Goal: Task Accomplishment & Management: Manage account settings

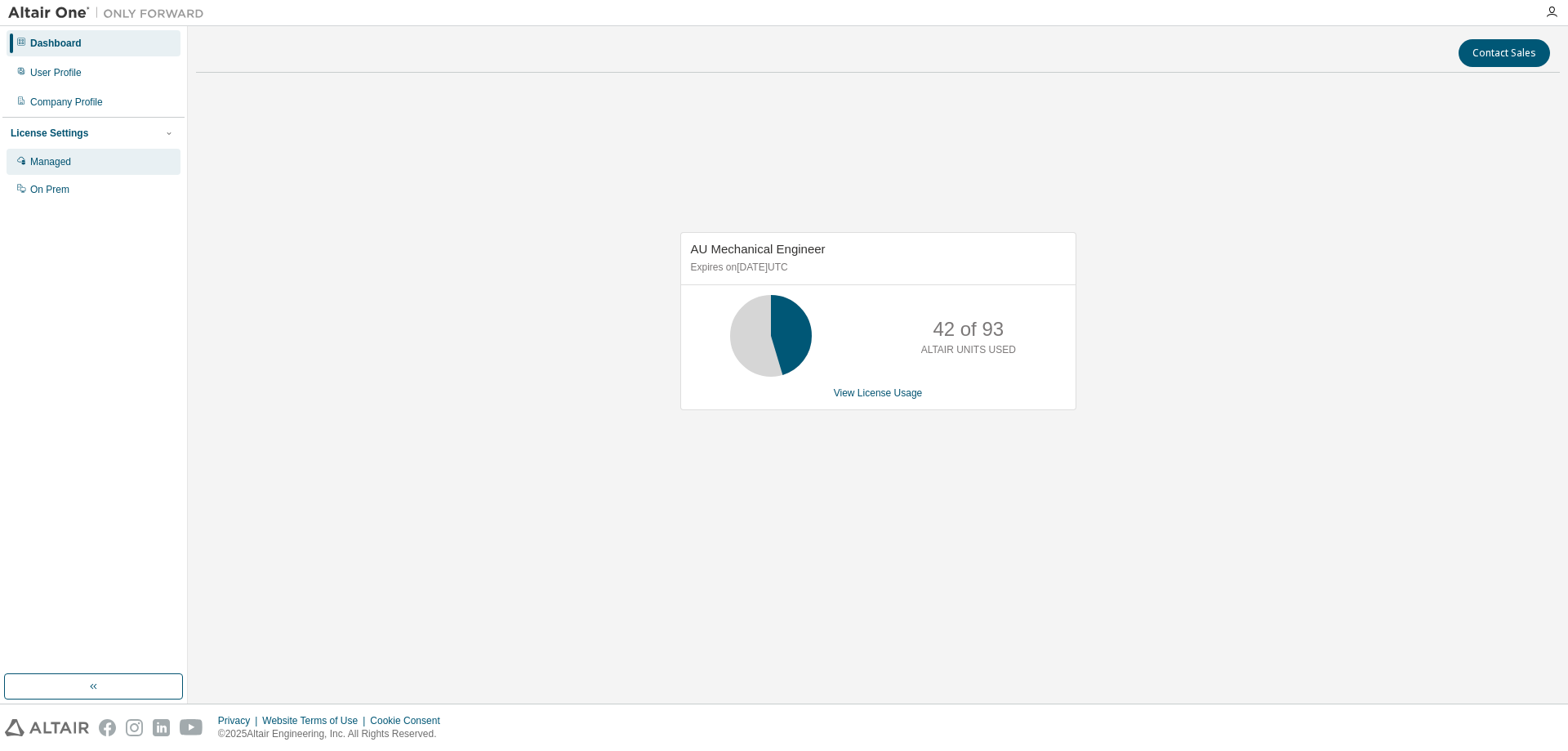
click at [97, 173] on div "Managed" at bounding box center [93, 162] width 174 height 26
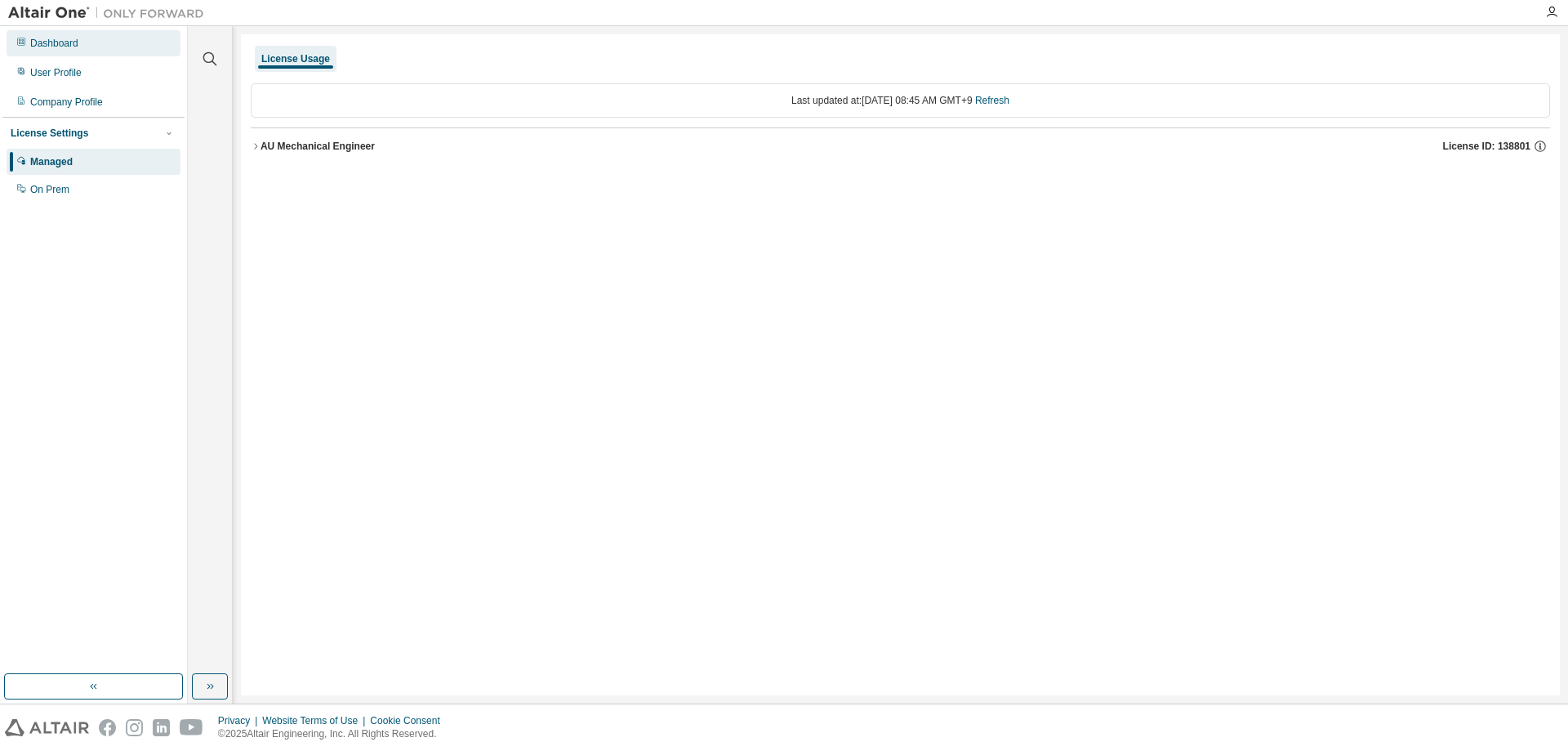
click at [111, 54] on div "Dashboard" at bounding box center [93, 44] width 174 height 26
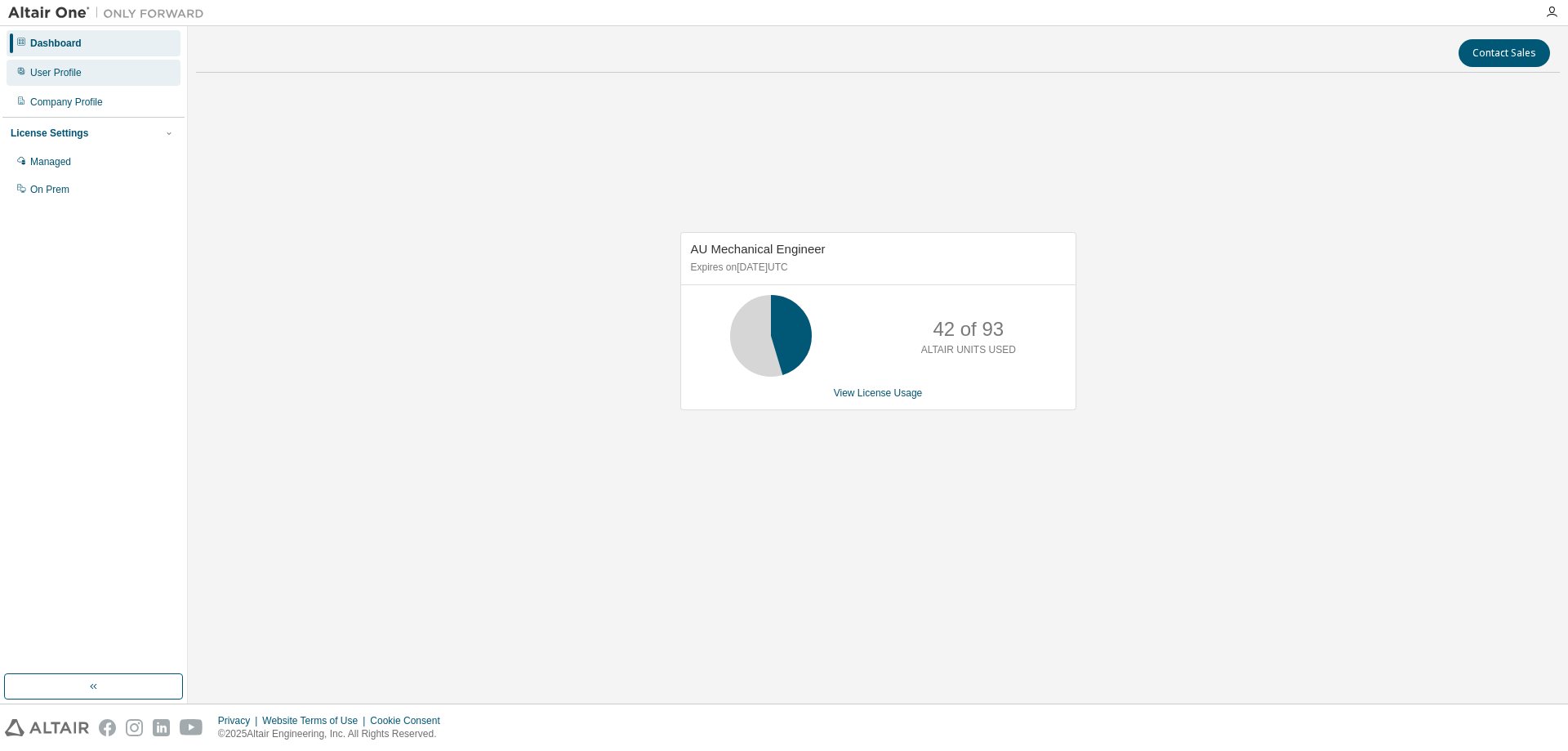
click at [63, 82] on div "User Profile" at bounding box center [93, 72] width 174 height 26
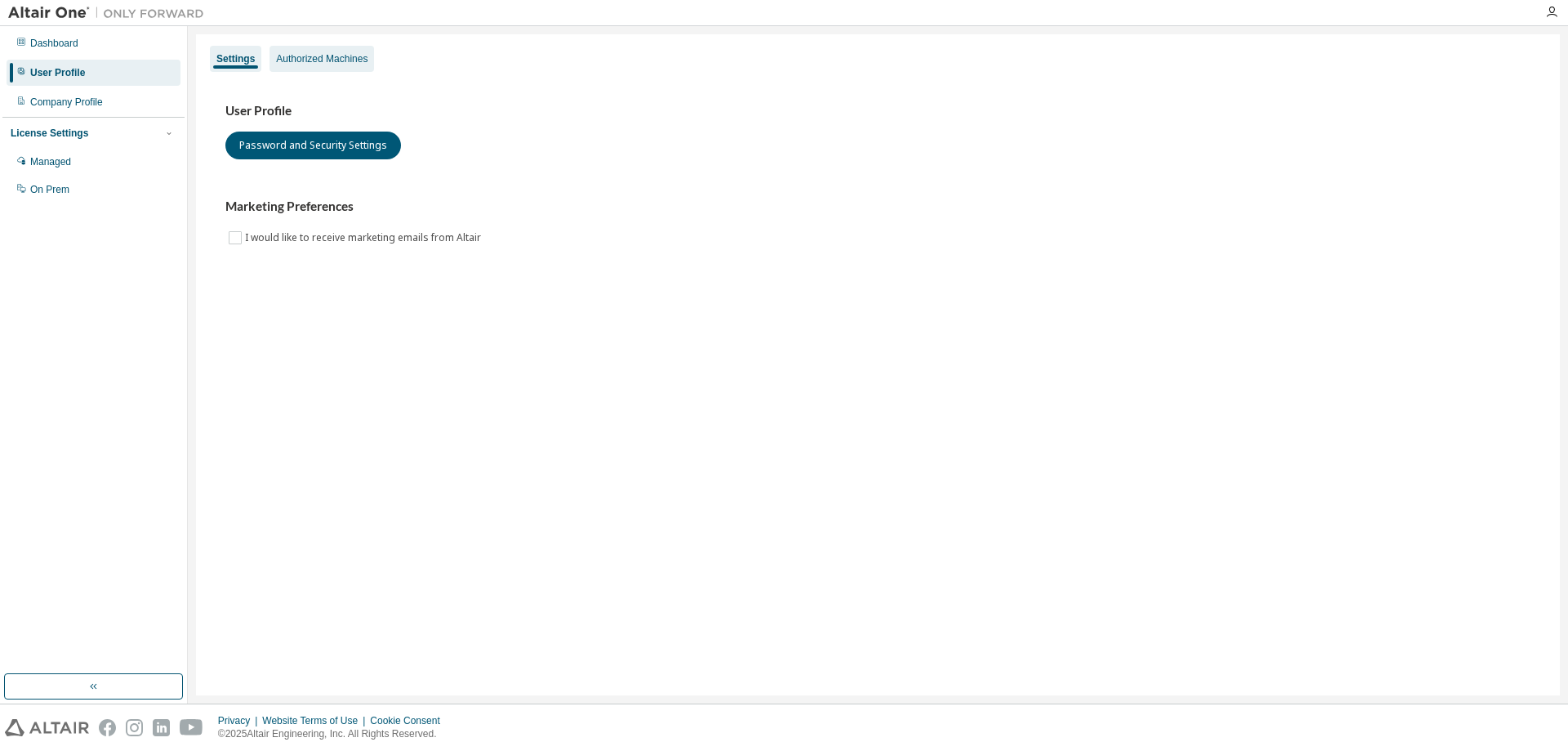
click at [333, 64] on div "Authorized Machines" at bounding box center [321, 59] width 91 height 13
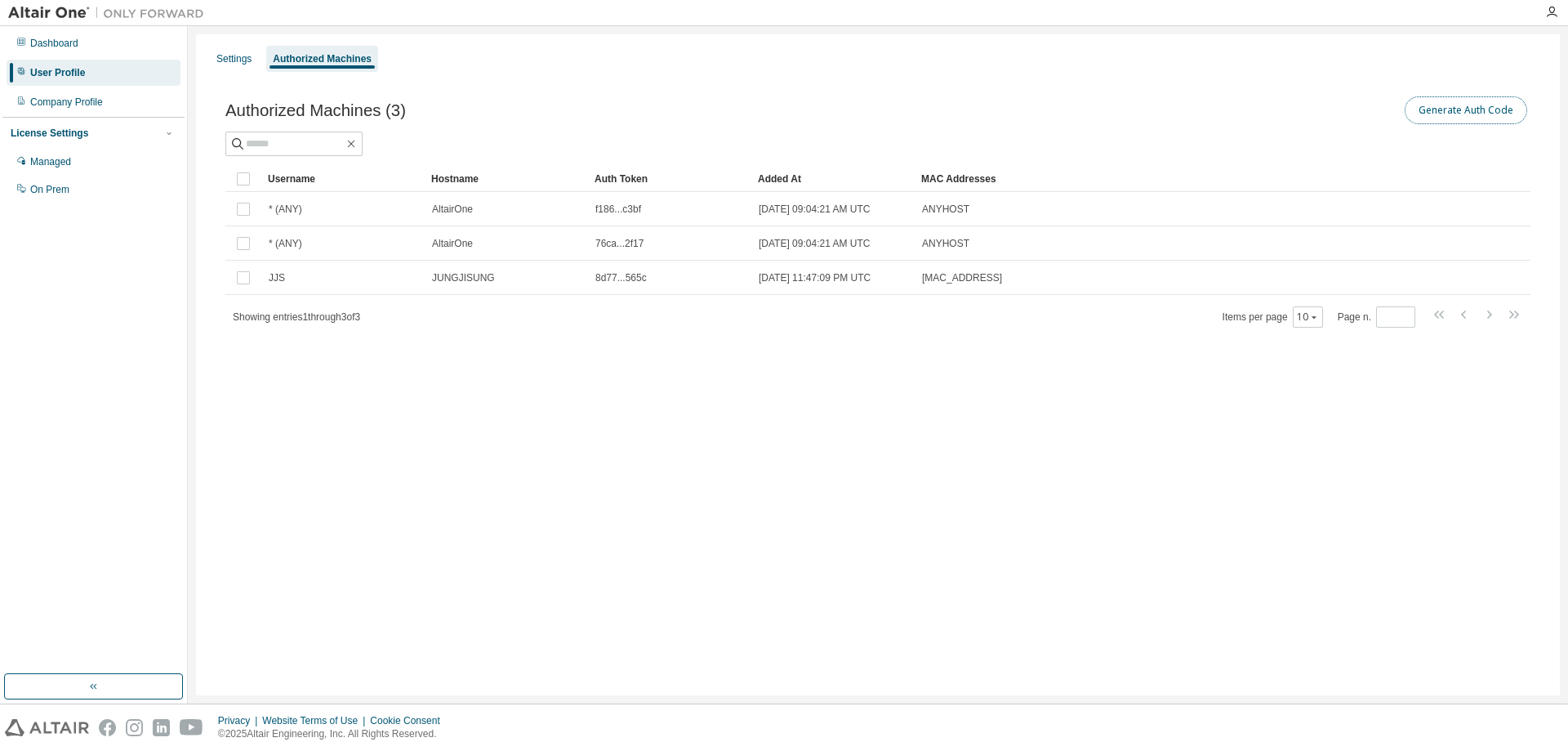
click at [1459, 114] on button "Generate Auth Code" at bounding box center [1466, 110] width 123 height 28
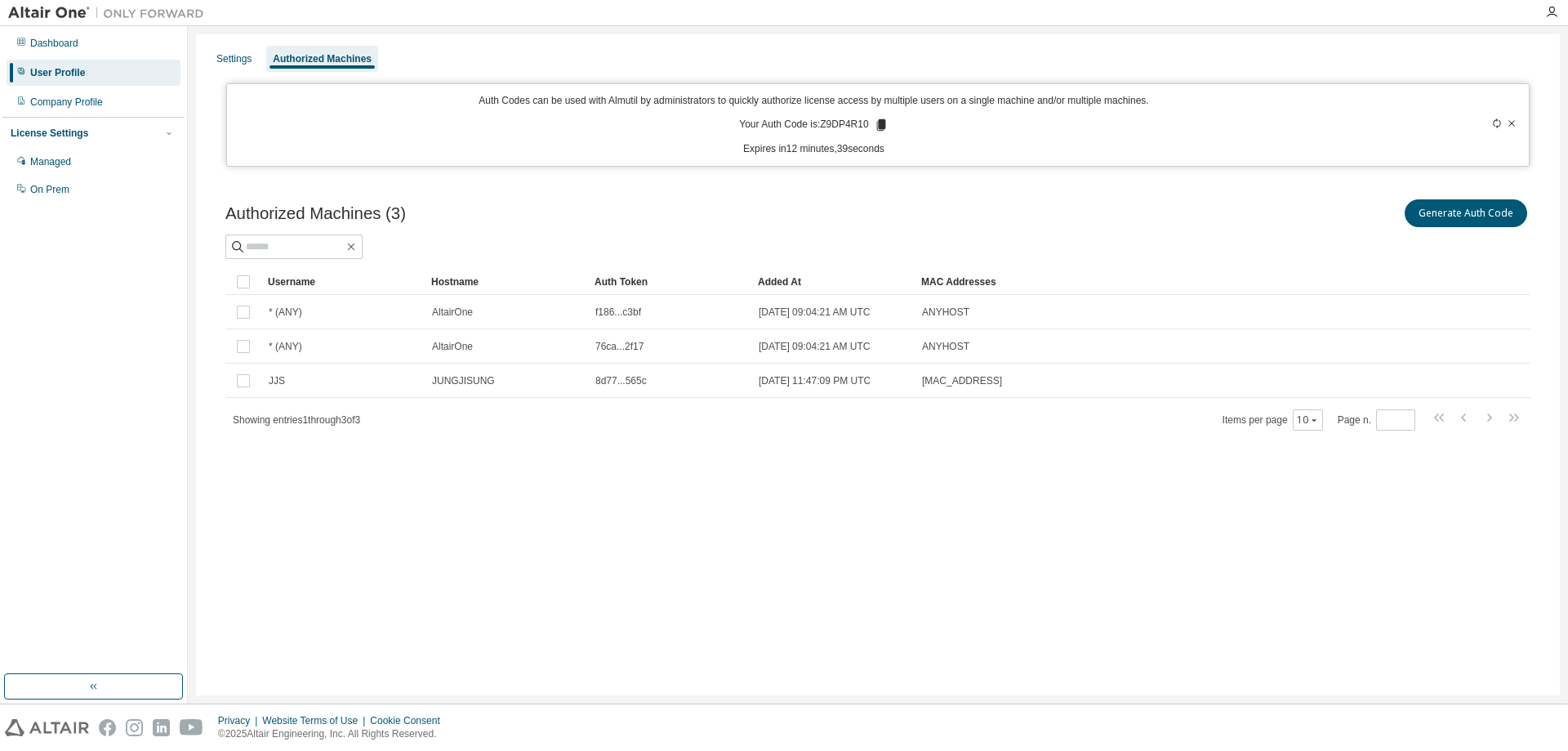
click at [743, 526] on div "Settings Authorized Machines Auth Codes can be used with Almutil by administrat…" at bounding box center [877, 365] width 1364 height 661
click at [1083, 619] on div "Settings Authorized Machines Auth Codes can be used with Almutil by administrat…" at bounding box center [877, 365] width 1364 height 661
click at [1110, 629] on div "Settings Authorized Machines Auth Codes can be used with Almutil by administrat…" at bounding box center [877, 365] width 1364 height 661
click at [241, 63] on div "Settings" at bounding box center [234, 59] width 35 height 13
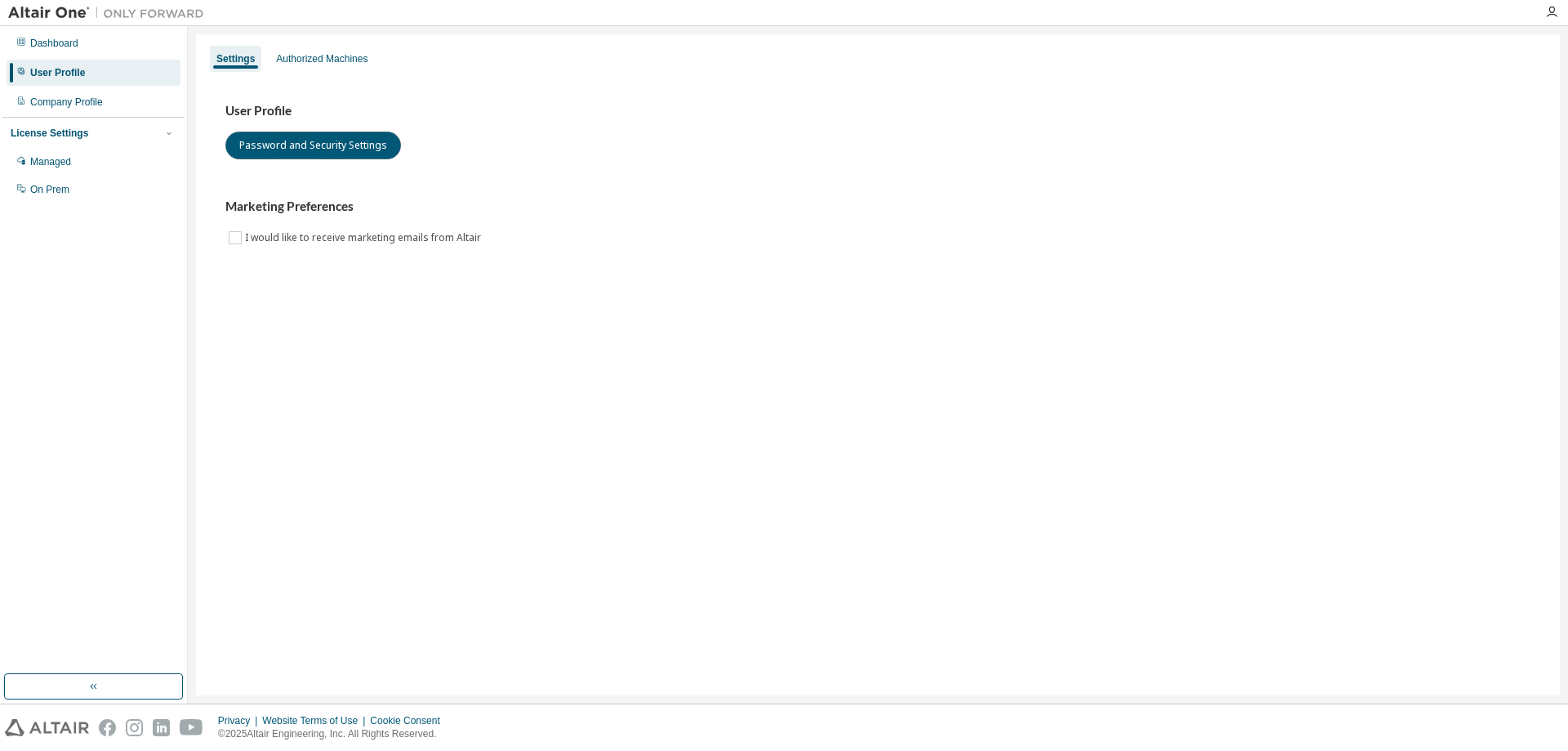
click at [225, 146] on div "User Profile Password and Security Settings Marketing Preferences I would like …" at bounding box center [878, 184] width 1345 height 223
click at [347, 147] on button "Password and Security Settings" at bounding box center [313, 146] width 175 height 28
